Goal: Information Seeking & Learning: Learn about a topic

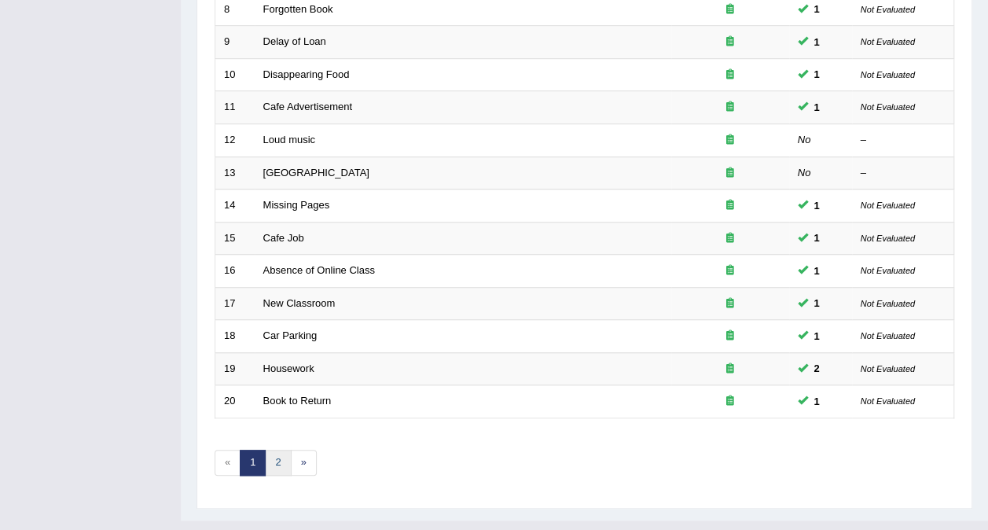
click at [277, 450] on link "2" at bounding box center [278, 463] width 26 height 26
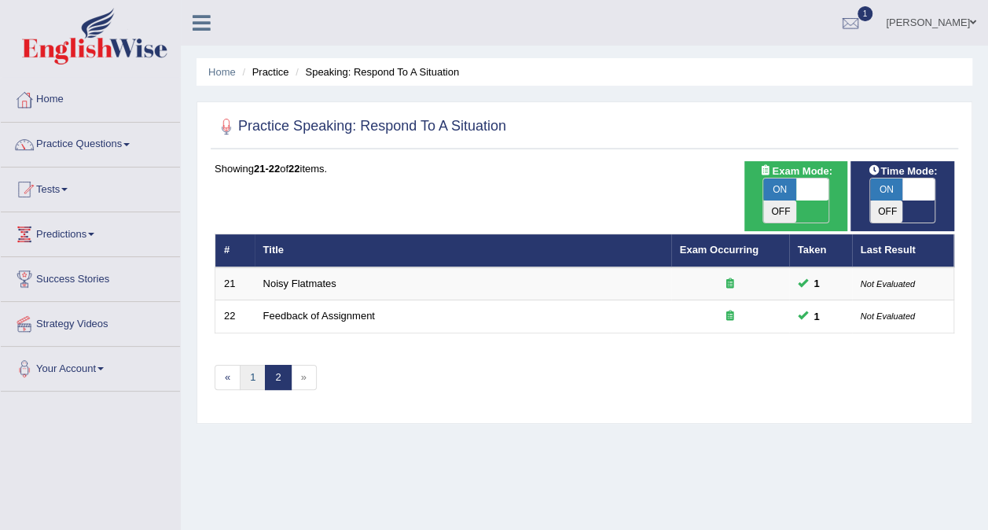
click at [248, 365] on link "1" at bounding box center [253, 378] width 26 height 26
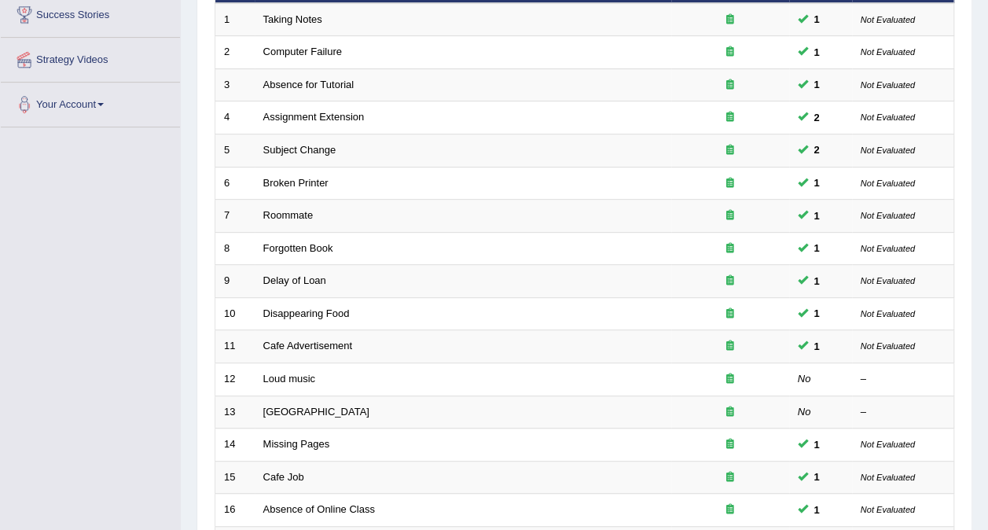
scroll to position [266, 0]
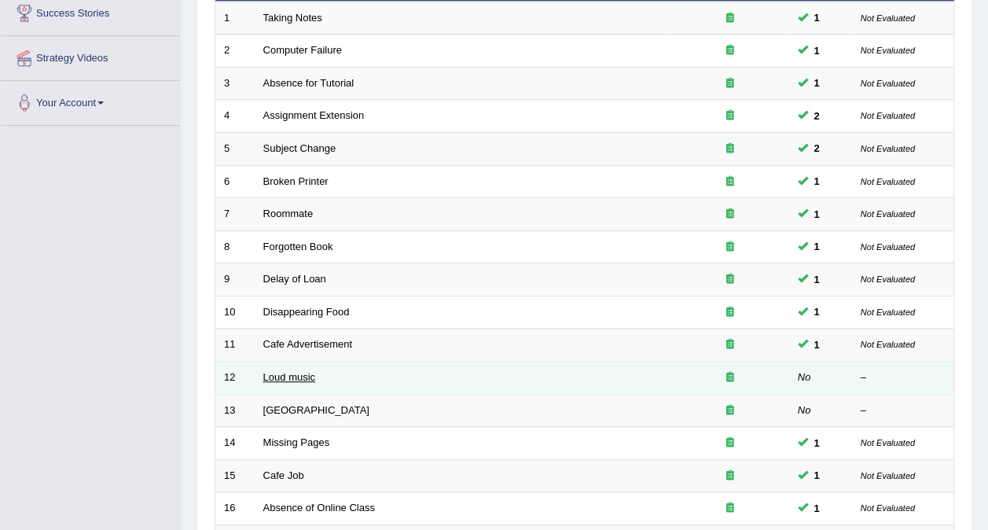
click at [300, 371] on link "Loud music" at bounding box center [289, 377] width 52 height 12
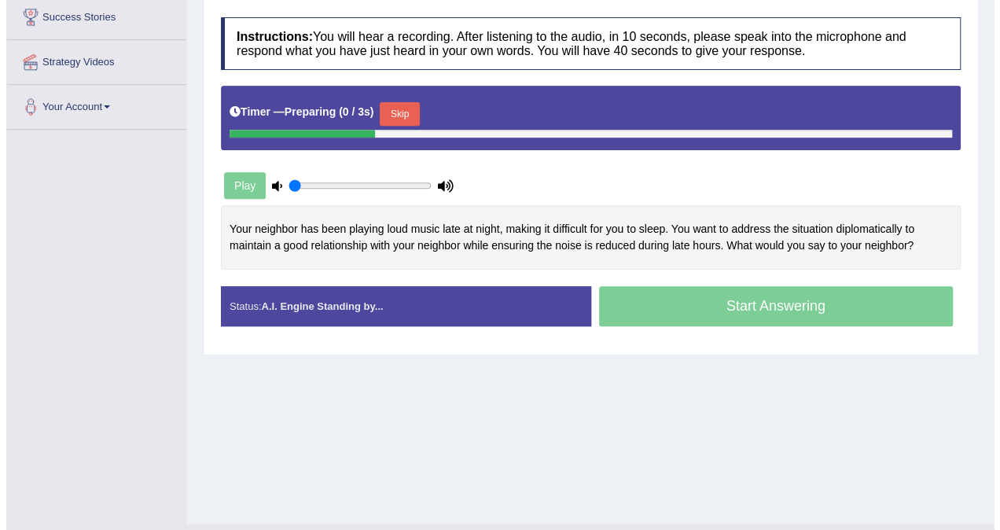
scroll to position [275, 0]
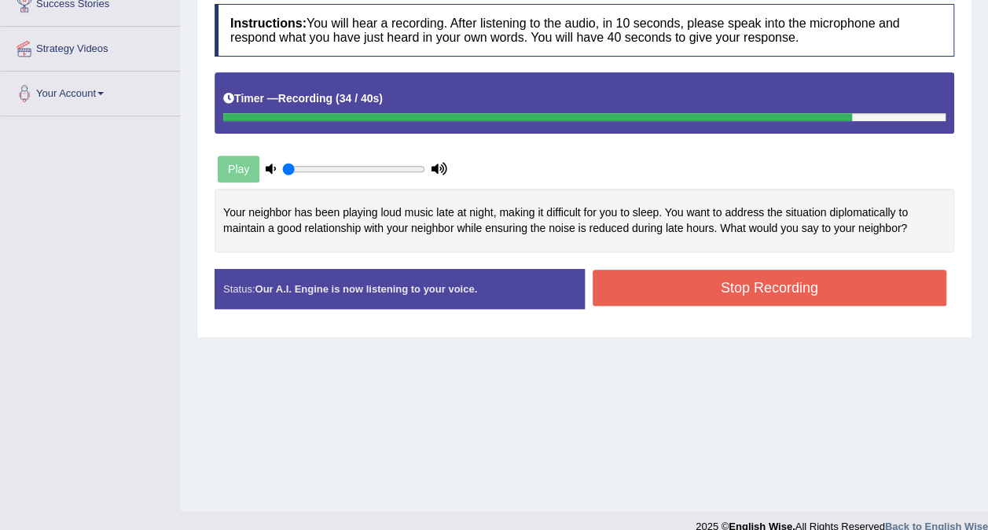
click at [626, 300] on button "Stop Recording" at bounding box center [770, 288] width 355 height 36
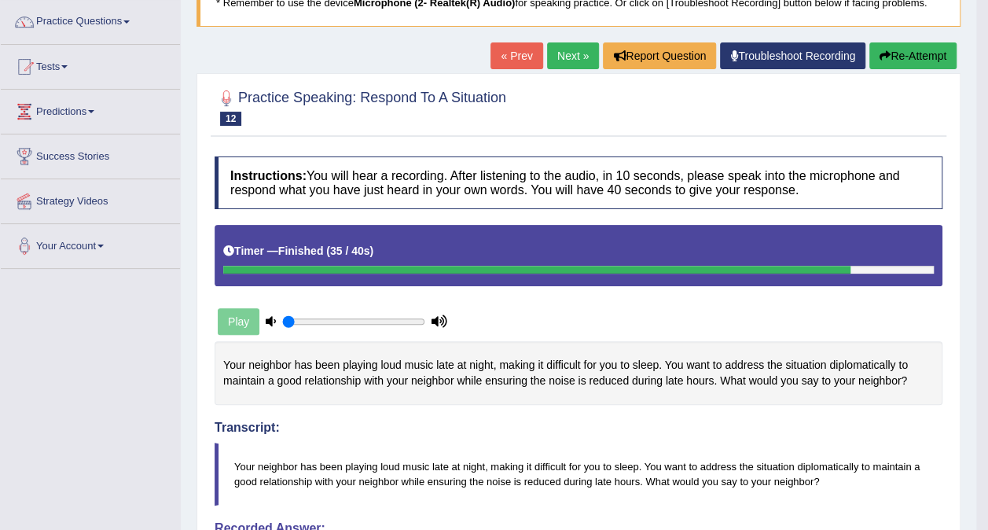
scroll to position [0, 0]
